Goal: Check status

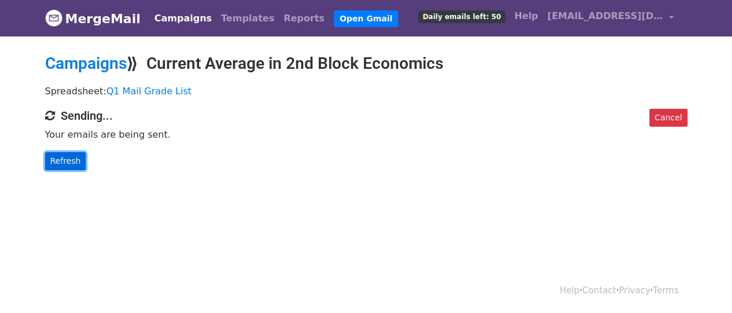
click at [67, 165] on link "Refresh" at bounding box center [65, 161] width 41 height 18
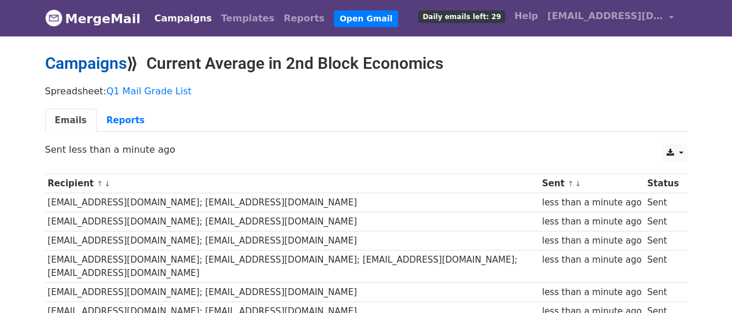
click at [79, 70] on link "Campaigns" at bounding box center [86, 63] width 82 height 19
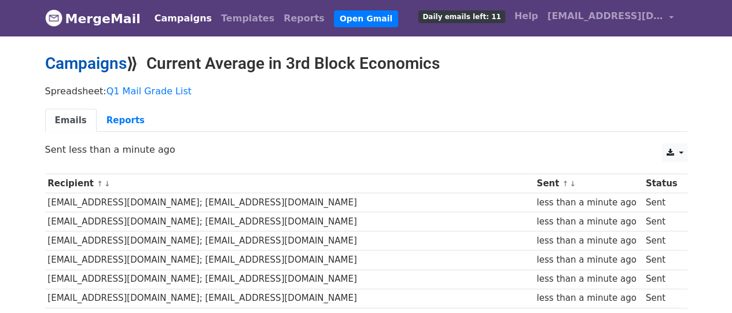
click at [86, 56] on link "Campaigns" at bounding box center [86, 63] width 82 height 19
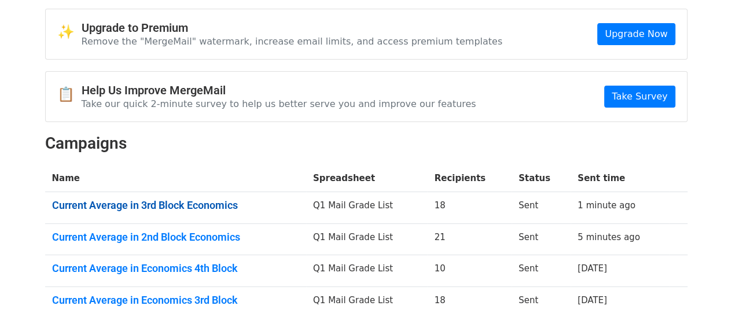
scroll to position [116, 0]
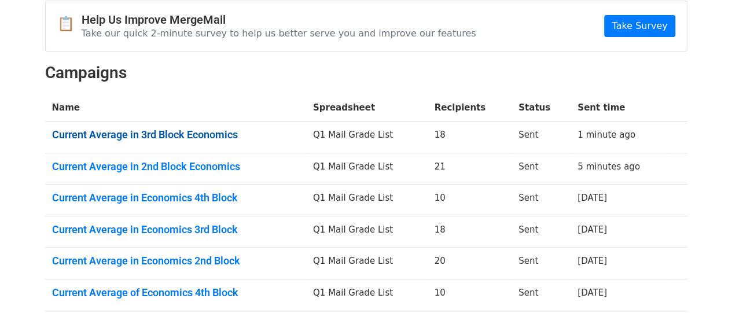
click at [194, 134] on link "Current Average in 3rd Block Economics" at bounding box center [175, 135] width 247 height 13
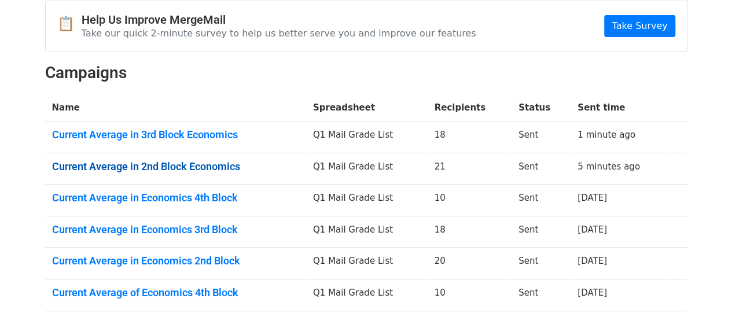
click at [215, 164] on link "Current Average in 2nd Block Economics" at bounding box center [175, 166] width 247 height 13
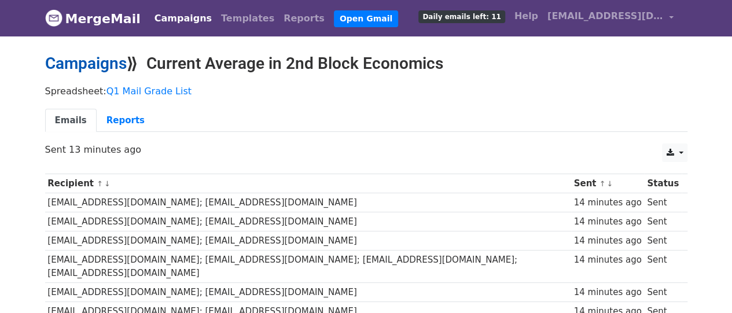
click at [78, 61] on link "Campaigns" at bounding box center [86, 63] width 82 height 19
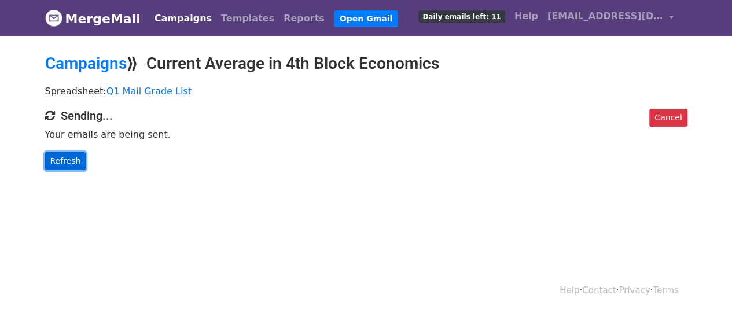
click at [64, 152] on link "Refresh" at bounding box center [65, 161] width 41 height 18
click at [61, 159] on link "Refresh" at bounding box center [65, 161] width 41 height 18
click at [54, 157] on link "Refresh" at bounding box center [65, 161] width 41 height 18
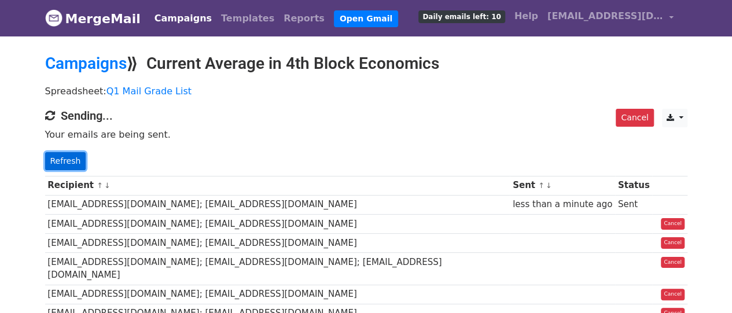
click at [64, 163] on link "Refresh" at bounding box center [65, 161] width 41 height 18
